Goal: Task Accomplishment & Management: Complete application form

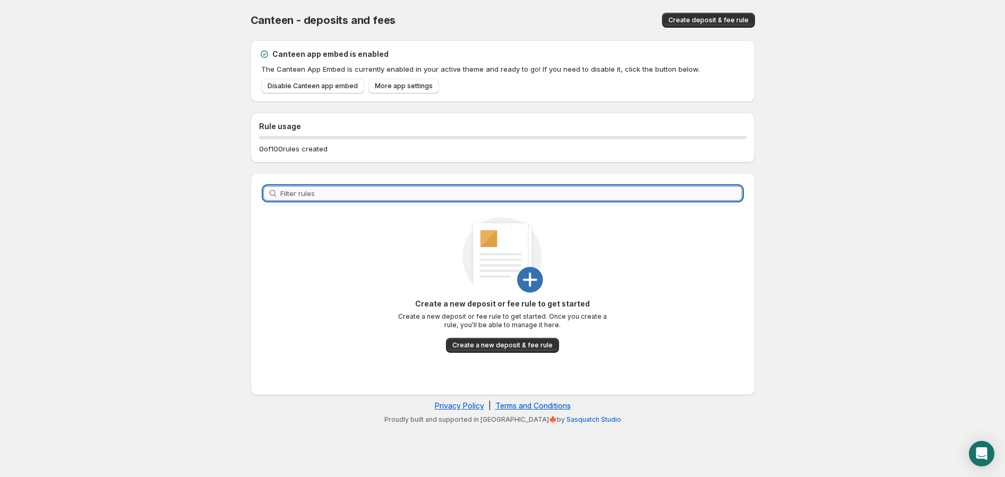
click at [285, 196] on input "Filter rules" at bounding box center [511, 193] width 462 height 15
click at [174, 194] on body "Home Help Canteen - deposits and fees. This page is ready Canteen - deposits an…" at bounding box center [502, 238] width 1005 height 477
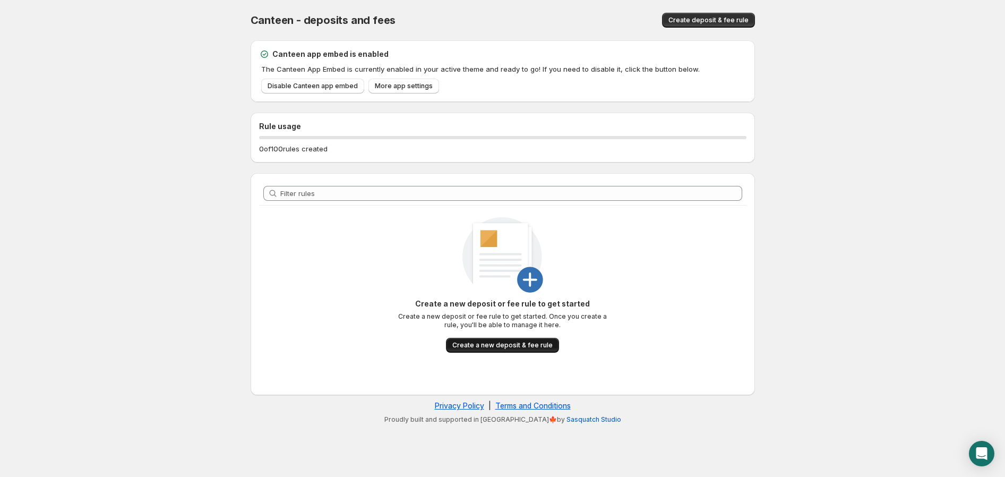
click at [513, 338] on button "Create a new deposit & fee rule" at bounding box center [502, 345] width 113 height 15
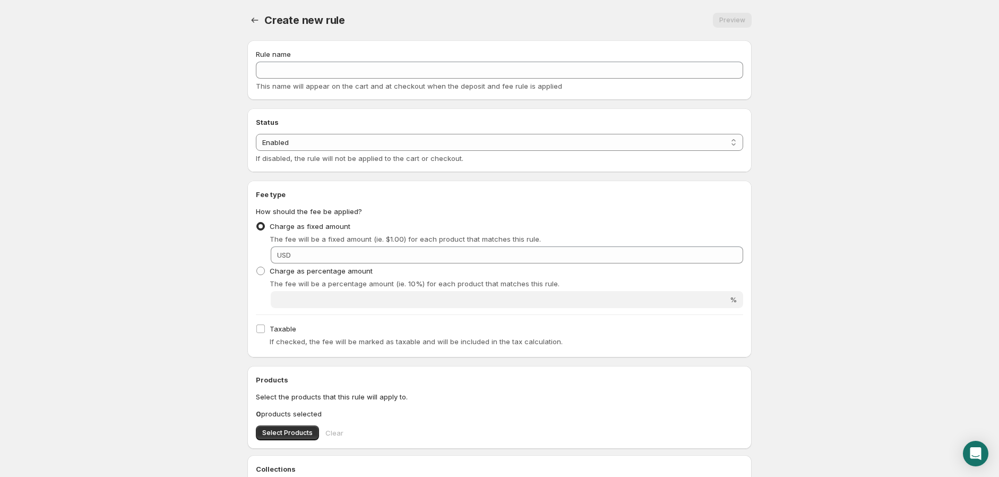
click at [285, 59] on div "Rule name This name will appear on the cart and at checkout when the deposit an…" at bounding box center [499, 70] width 487 height 42
click at [290, 60] on div "Rule name This name will appear on the cart and at checkout when the deposit an…" at bounding box center [499, 70] width 487 height 42
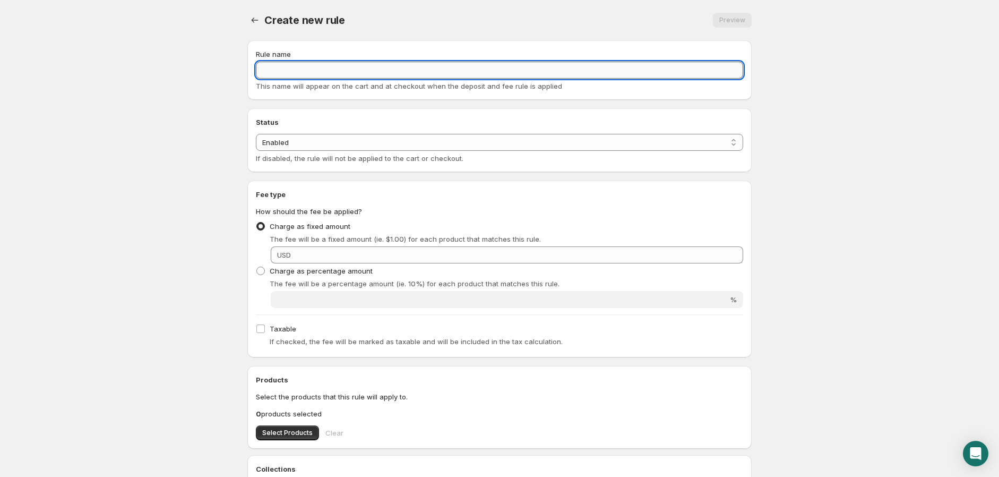
drag, startPoint x: 289, startPoint y: 77, endPoint x: 295, endPoint y: 76, distance: 6.4
click at [289, 77] on input "Rule name" at bounding box center [499, 70] width 487 height 17
type input "Е"
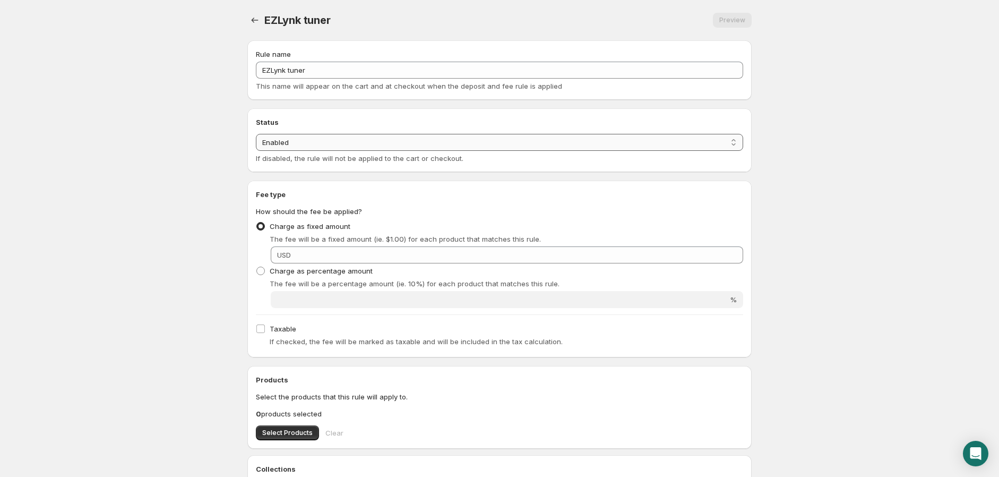
click at [294, 150] on select "Enabled Disabled" at bounding box center [499, 142] width 487 height 17
click at [259, 227] on span at bounding box center [260, 226] width 8 height 8
click at [257, 222] on input "Charge as fixed amount" at bounding box center [256, 222] width 1 height 1
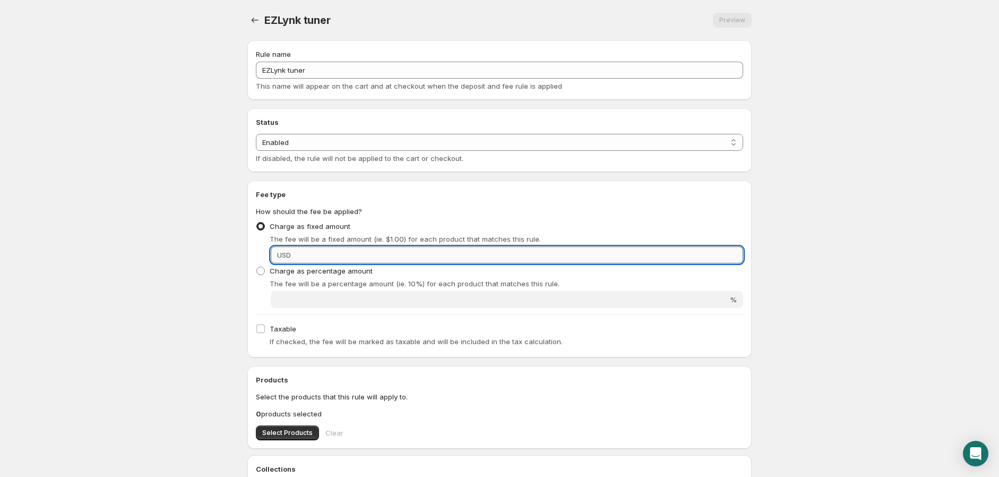
click at [298, 257] on input "Fixed amount" at bounding box center [518, 254] width 449 height 17
click at [299, 256] on input "Fixed amount" at bounding box center [518, 254] width 449 height 17
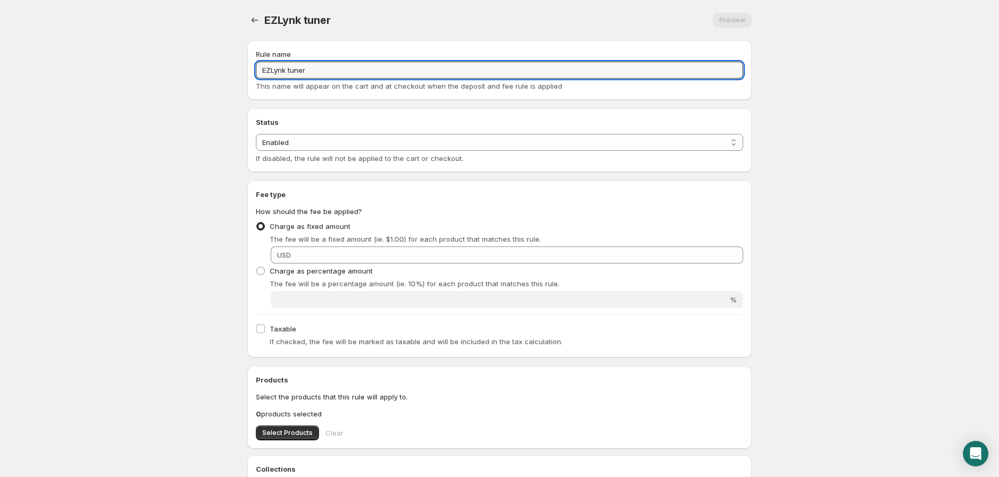
drag, startPoint x: 314, startPoint y: 73, endPoint x: 193, endPoint y: 62, distance: 121.6
click at [193, 62] on body "Home Help EZLynk tuner. This page is ready EZLynk tuner Preview More actions Pr…" at bounding box center [499, 238] width 999 height 477
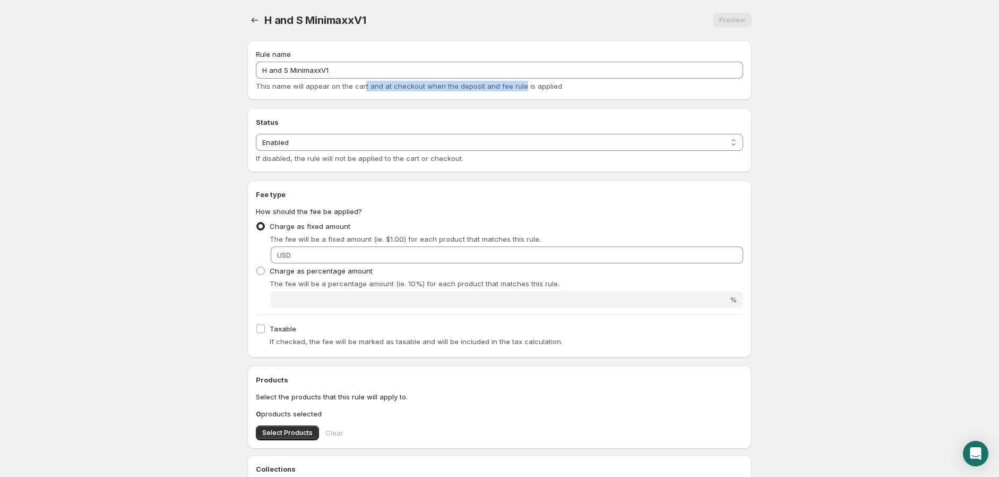
drag, startPoint x: 362, startPoint y: 84, endPoint x: 519, endPoint y: 85, distance: 156.6
click at [519, 85] on span "This name will appear on the cart and at checkout when the deposit and fee rule…" at bounding box center [409, 86] width 306 height 8
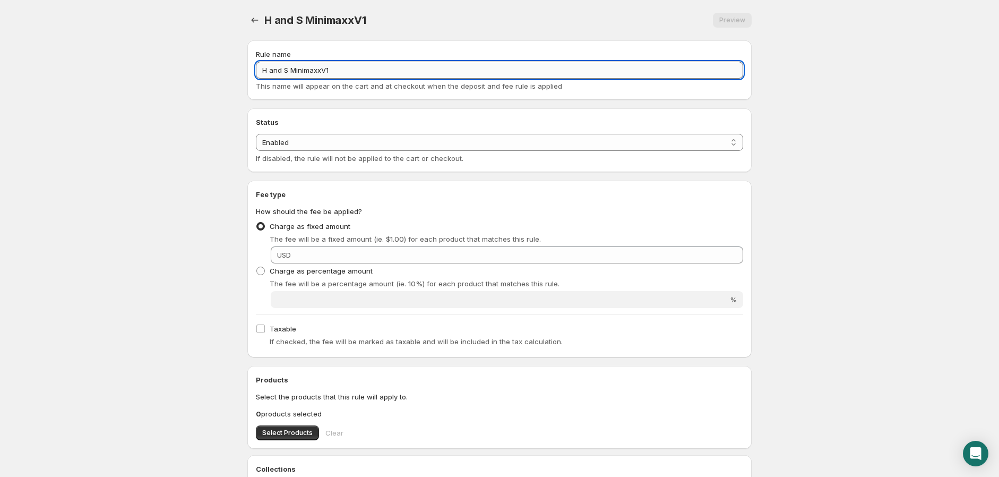
click at [349, 68] on input "H and S MinimaxxV1" at bounding box center [499, 70] width 487 height 17
paste input "Tariffs & Duties Protection Plan"
type input "Tariffs & Duties Protection Plan"
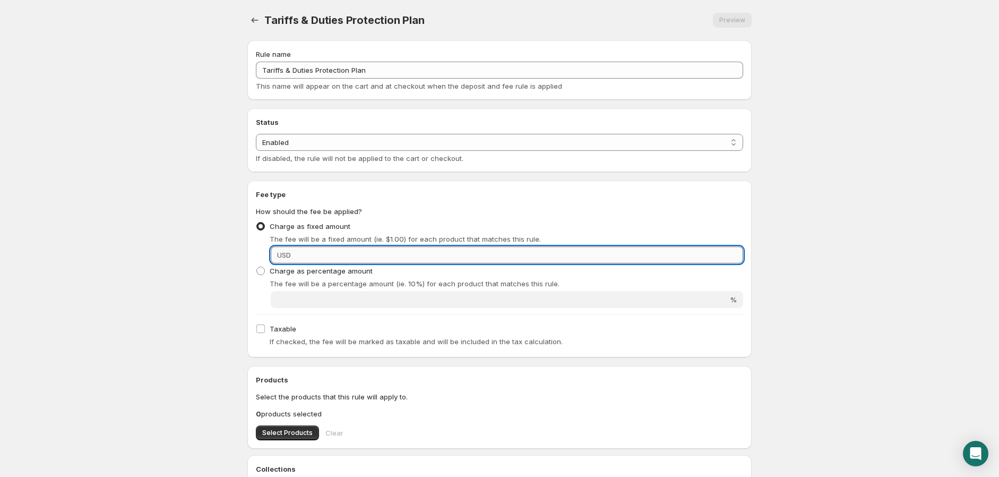
click at [309, 257] on input "Fixed amount" at bounding box center [518, 254] width 449 height 17
click at [322, 247] on input "Fixed amount" at bounding box center [518, 254] width 449 height 17
type input "70"
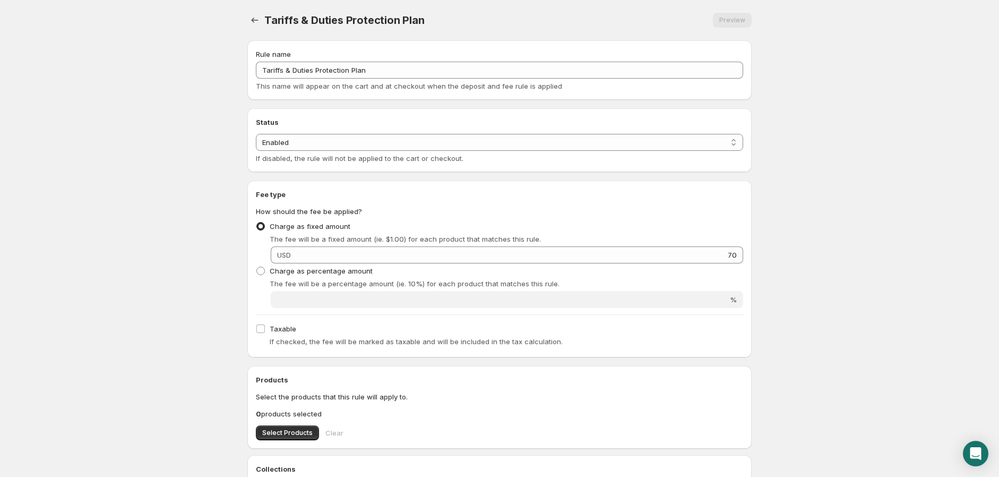
click at [869, 308] on body "Home Help Tariffs & Duties Protection Plan. This page is ready Tariffs & Duties…" at bounding box center [499, 238] width 999 height 477
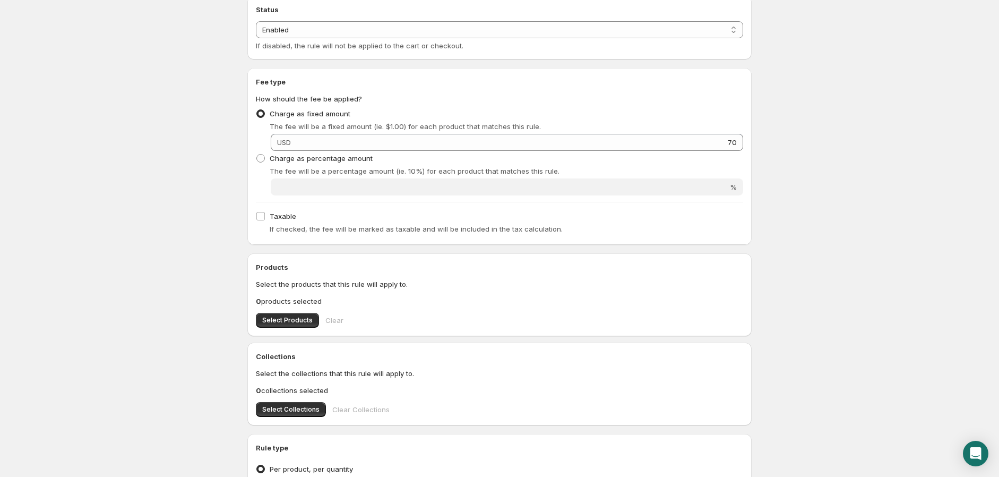
scroll to position [118, 0]
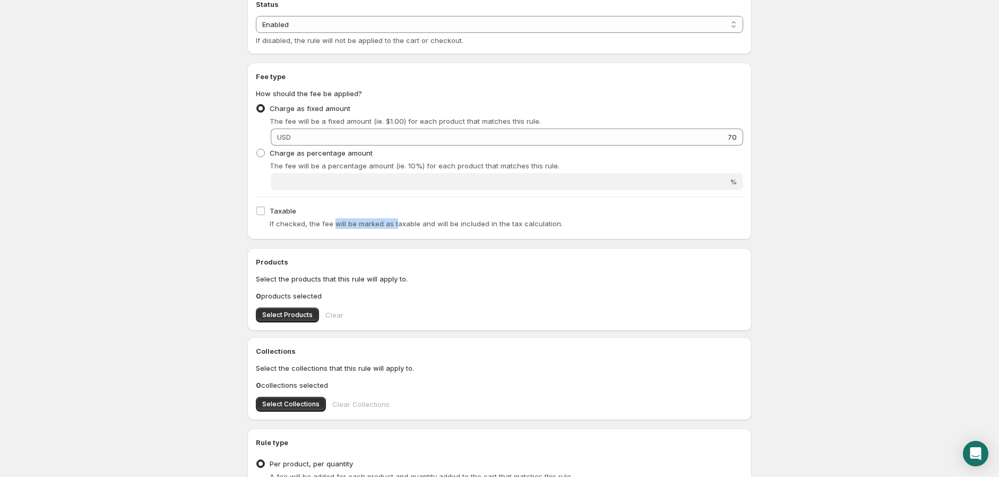
drag, startPoint x: 332, startPoint y: 223, endPoint x: 395, endPoint y: 223, distance: 62.7
click at [395, 223] on span "If checked, the fee will be marked as taxable and will be included in the tax c…" at bounding box center [416, 223] width 293 height 8
click at [293, 311] on span "Select Products" at bounding box center [287, 315] width 50 height 8
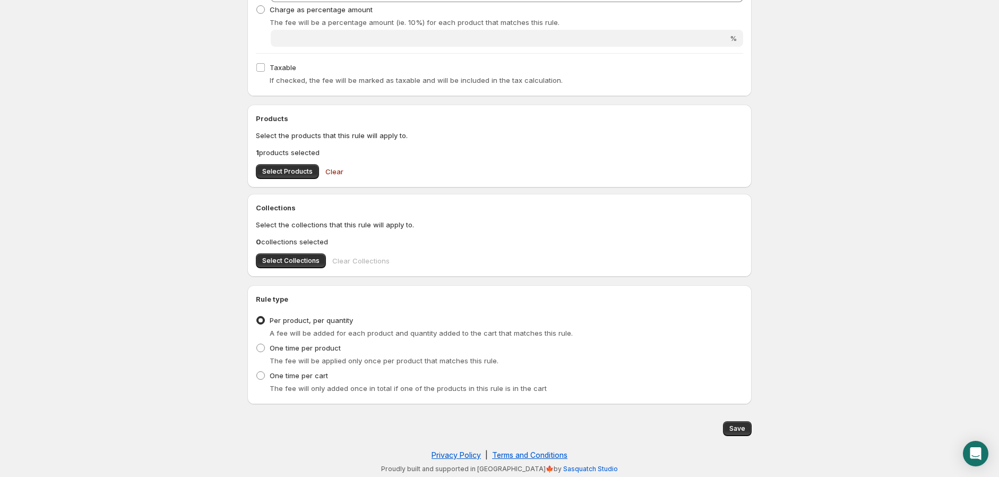
scroll to position [262, 0]
click at [733, 428] on span "Save" at bounding box center [738, 428] width 16 height 8
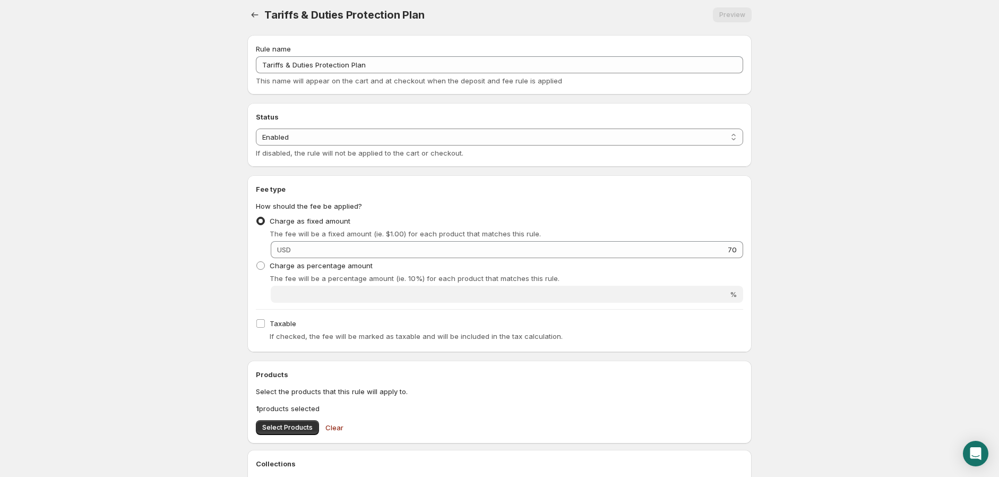
scroll to position [0, 0]
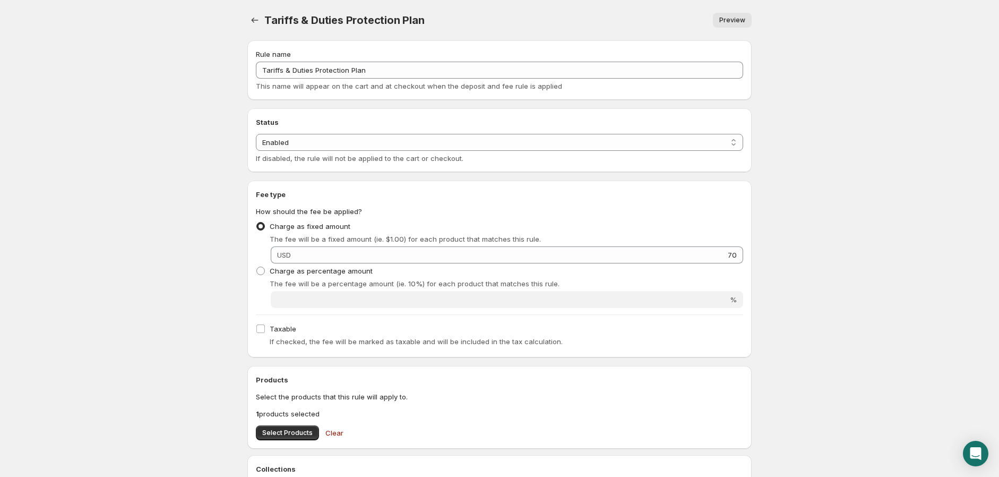
click at [736, 24] on span "Preview" at bounding box center [732, 20] width 26 height 8
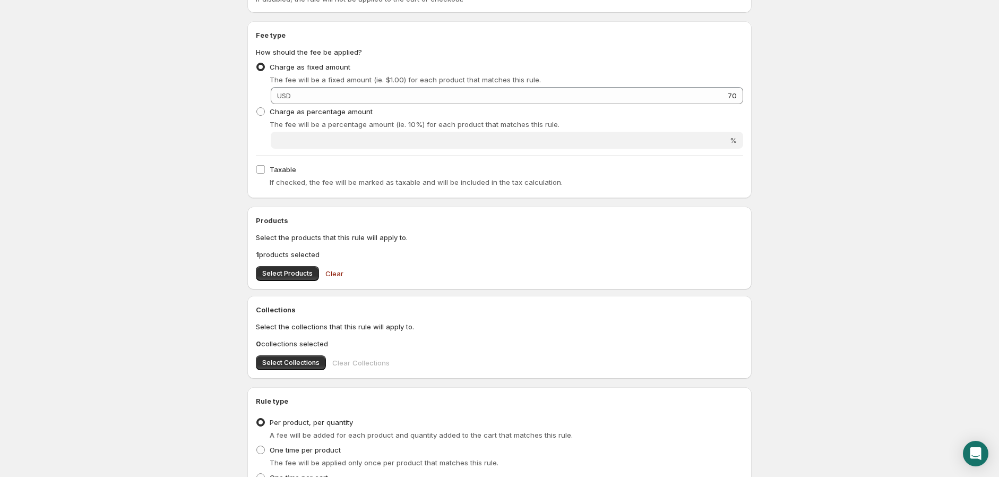
scroll to position [177, 0]
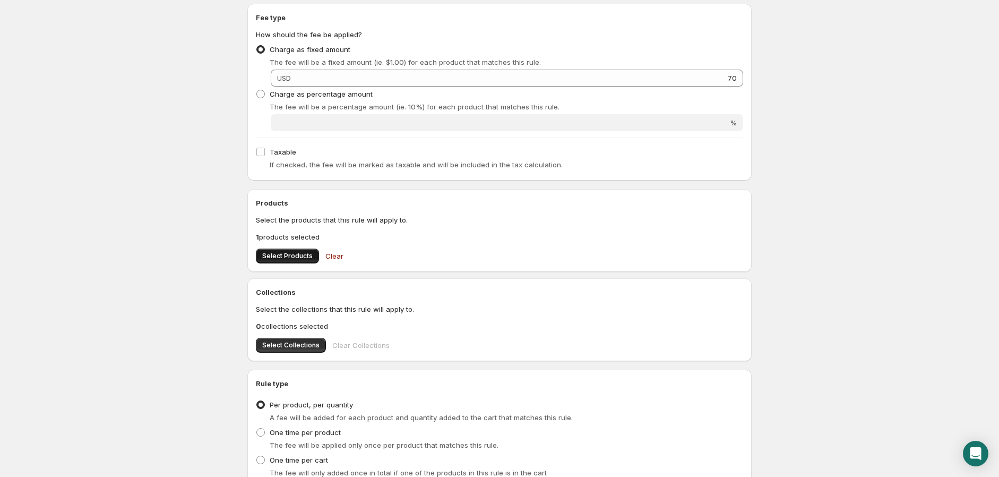
click at [277, 252] on span "Select Products" at bounding box center [287, 256] width 50 height 8
drag, startPoint x: 267, startPoint y: 234, endPoint x: 464, endPoint y: 273, distance: 201.3
click at [464, 273] on div "Products Select the products that this rule will apply to. 1 products selected …" at bounding box center [499, 275] width 504 height 172
click at [494, 275] on div "Products Select the products that this rule will apply to. 1 products selected …" at bounding box center [499, 275] width 504 height 172
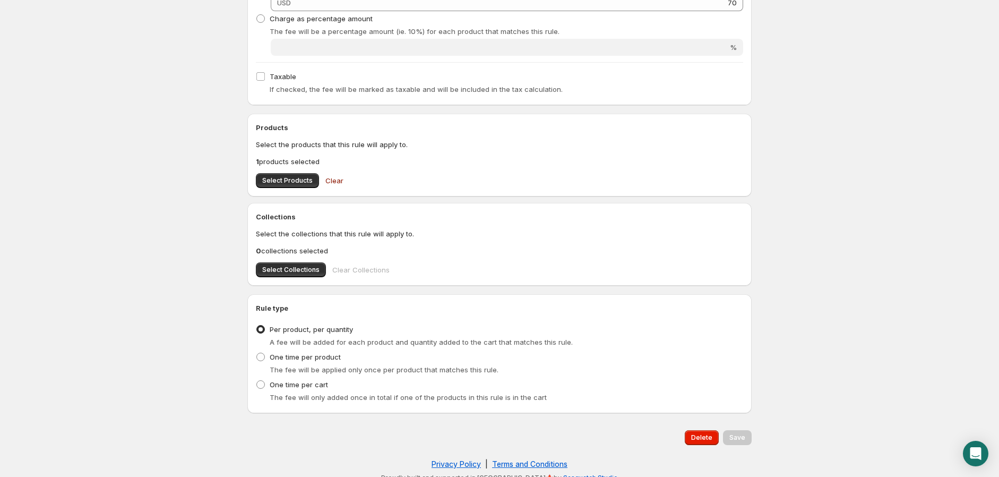
scroll to position [262, 0]
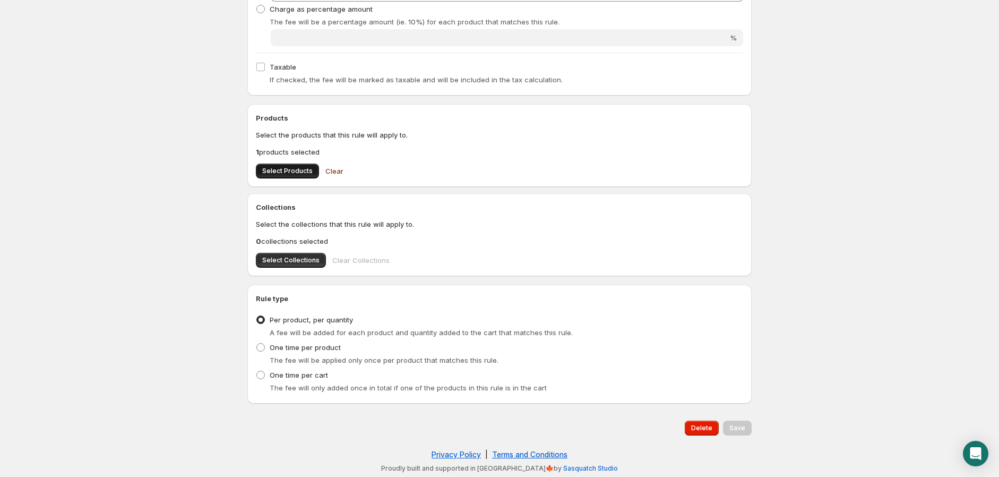
click at [279, 176] on button "Select Products" at bounding box center [287, 171] width 63 height 15
click at [287, 165] on button "Select Products" at bounding box center [287, 171] width 63 height 15
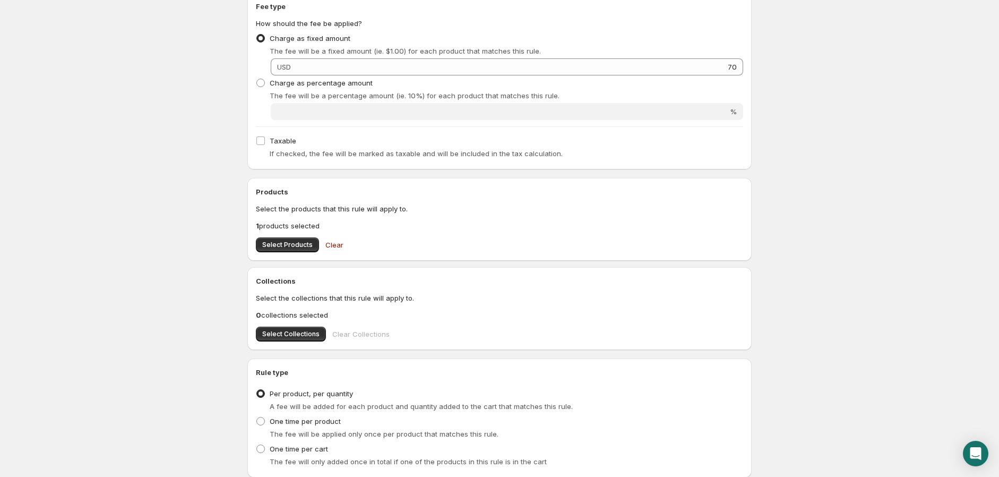
scroll to position [0, 0]
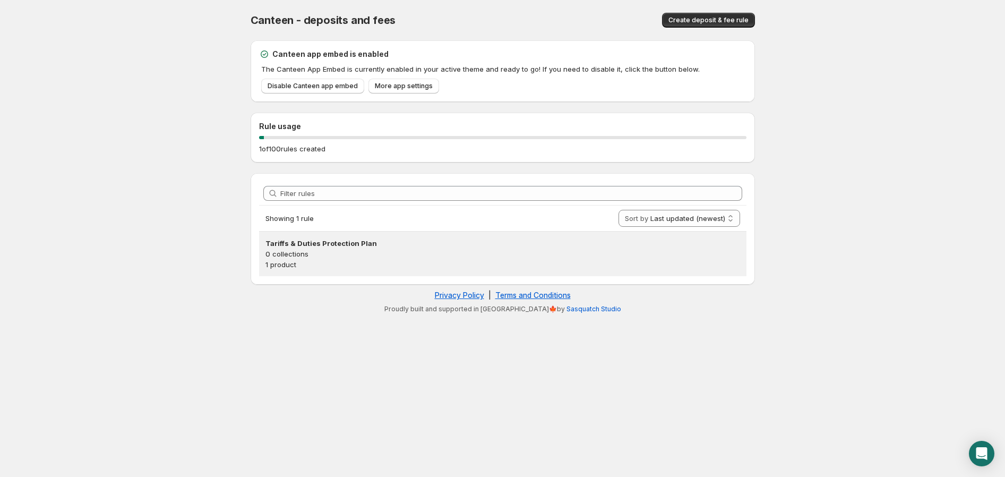
click at [481, 238] on h3 "Tariffs & Duties Protection Plan" at bounding box center [502, 243] width 475 height 11
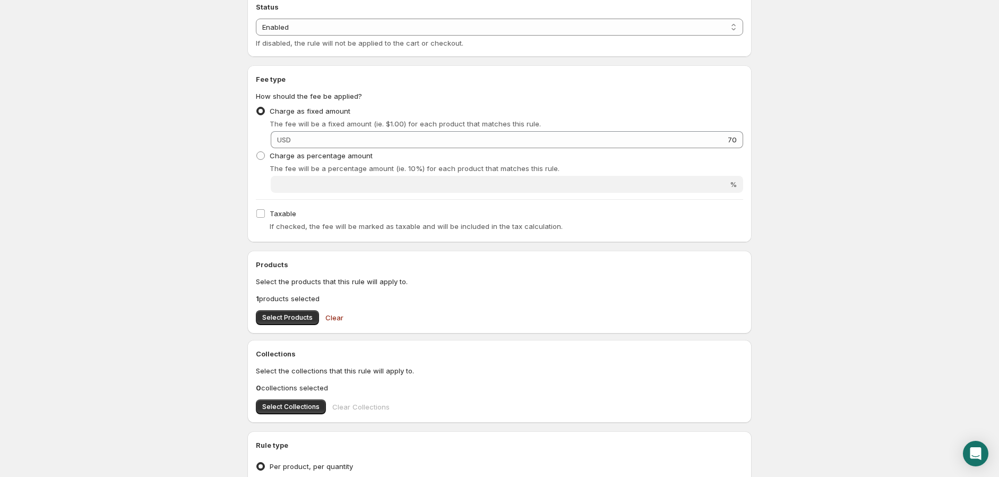
scroll to position [118, 0]
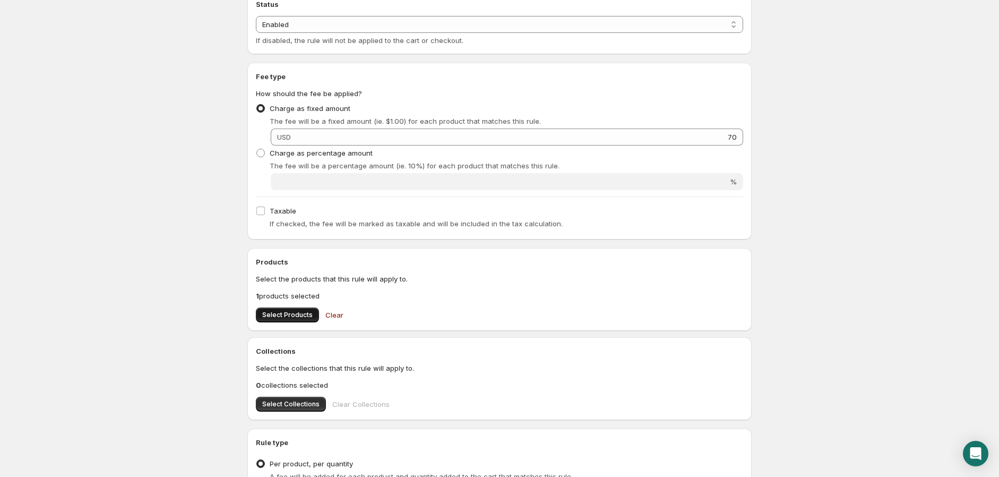
click at [290, 319] on button "Select Products" at bounding box center [287, 314] width 63 height 15
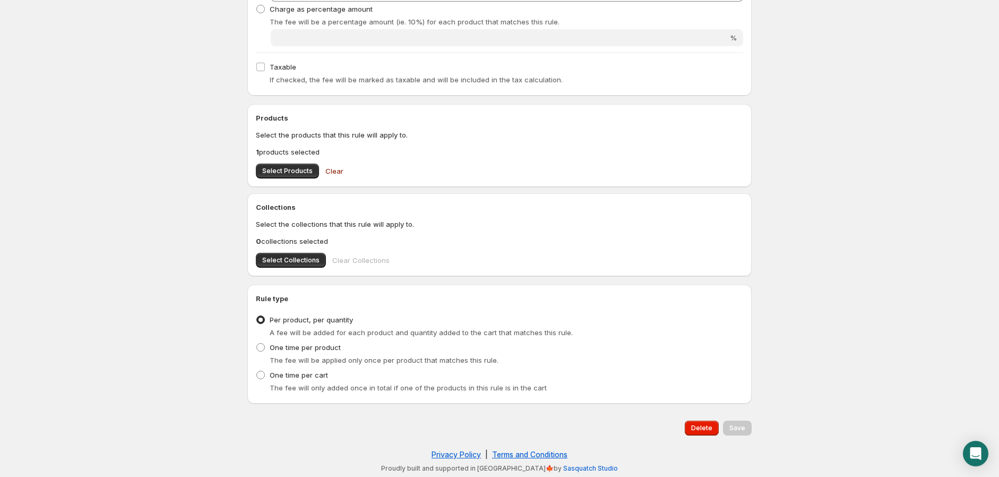
scroll to position [0, 0]
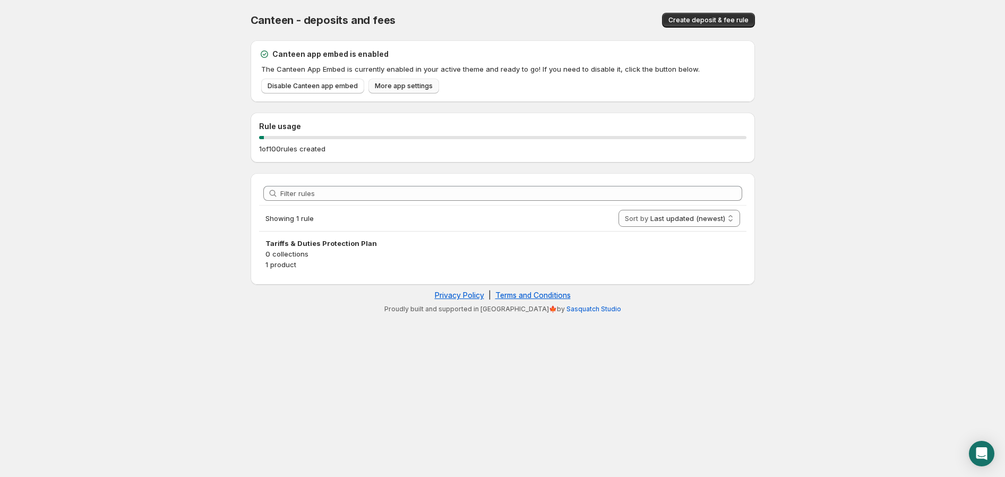
click at [402, 89] on span "More app settings" at bounding box center [404, 86] width 58 height 8
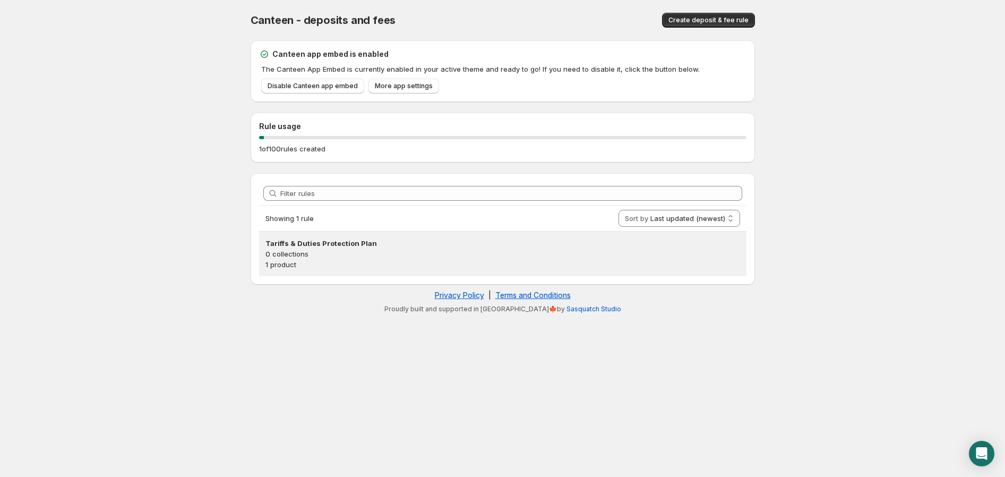
click at [329, 255] on p "0 collections" at bounding box center [502, 253] width 475 height 11
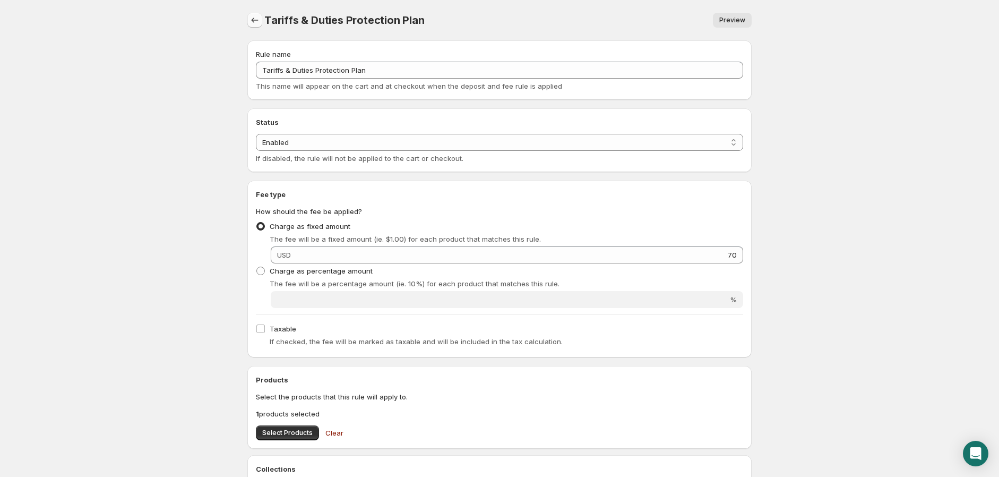
click at [258, 23] on icon "Settings" at bounding box center [255, 20] width 11 height 11
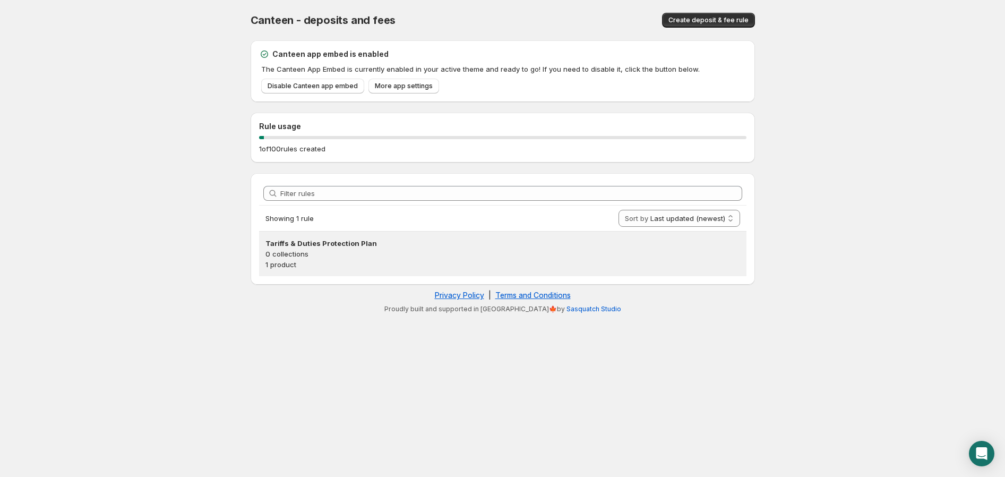
click at [330, 251] on p "0 collections" at bounding box center [502, 253] width 475 height 11
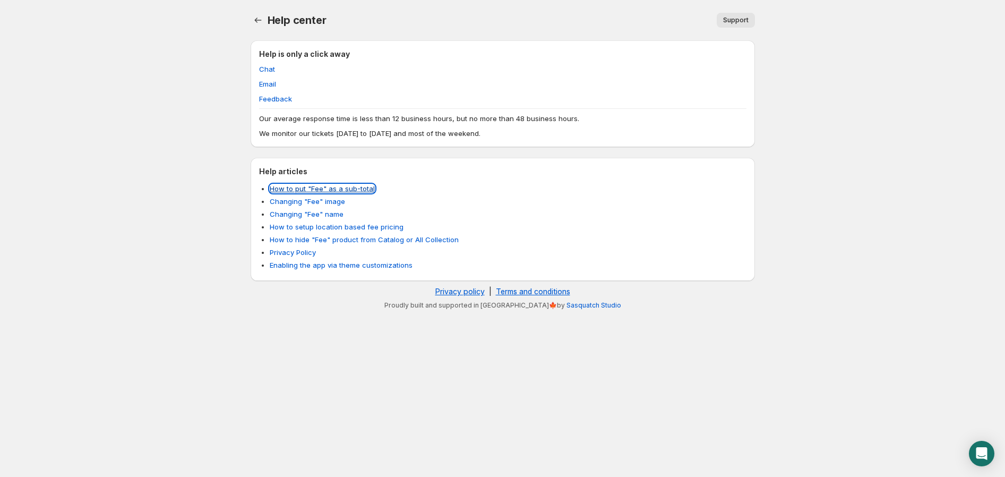
click at [340, 188] on link "How to put "Fee" as a sub-total" at bounding box center [322, 188] width 105 height 8
click at [306, 238] on link "How to hide "Fee" product from Catalog or All Collection" at bounding box center [364, 239] width 189 height 8
click at [298, 226] on link "How to setup location based fee pricing" at bounding box center [337, 226] width 134 height 8
click at [288, 214] on link "Changing "Fee" name" at bounding box center [307, 214] width 74 height 8
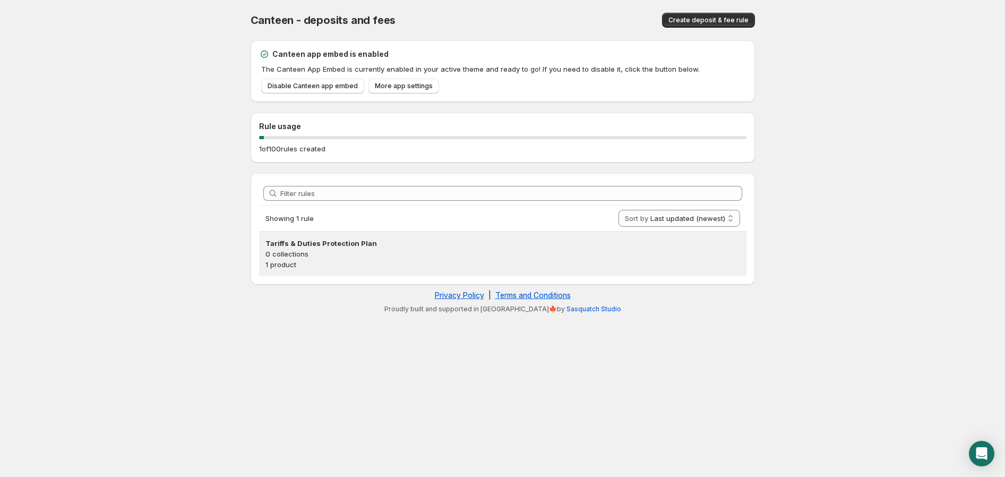
click at [325, 252] on p "0 collections" at bounding box center [502, 253] width 475 height 11
